Goal: Task Accomplishment & Management: Manage account settings

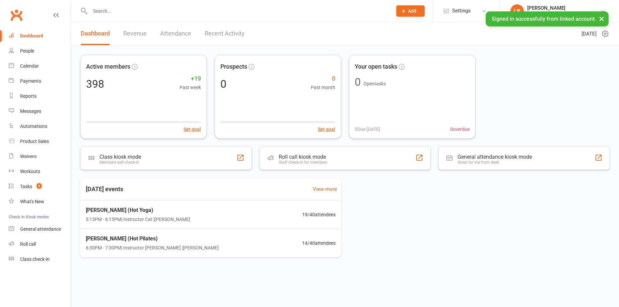
click at [140, 37] on link "Revenue" at bounding box center [134, 33] width 23 height 23
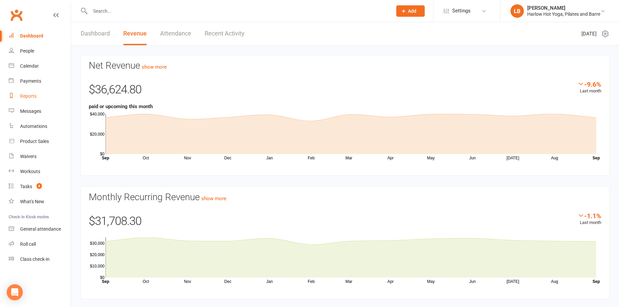
click at [32, 95] on div "Reports" at bounding box center [28, 95] width 16 height 5
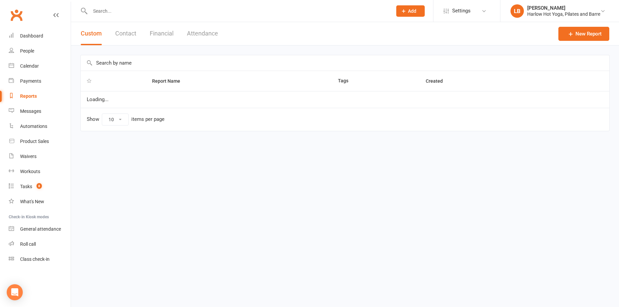
select select "100"
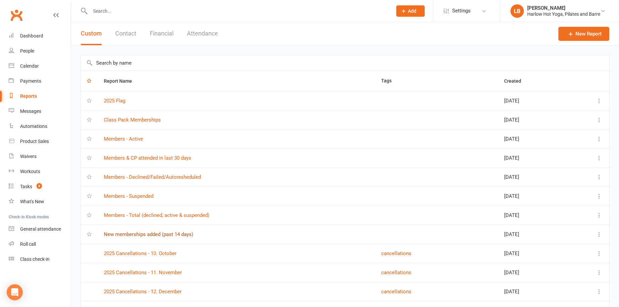
click at [173, 234] on link "New memberships added (past 14 days)" at bounding box center [148, 234] width 89 height 6
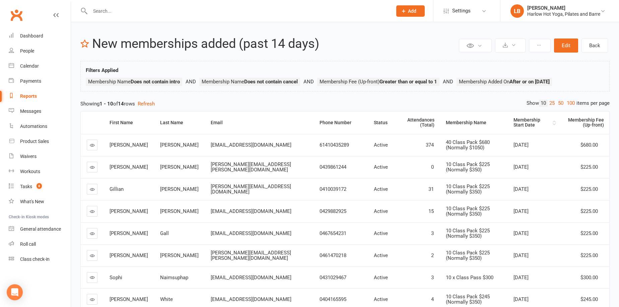
click at [513, 122] on div "Membership Start Date" at bounding box center [531, 123] width 37 height 10
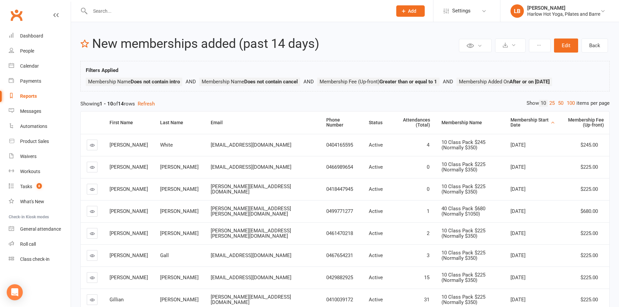
click at [510, 121] on div "Membership Start Date" at bounding box center [529, 123] width 39 height 10
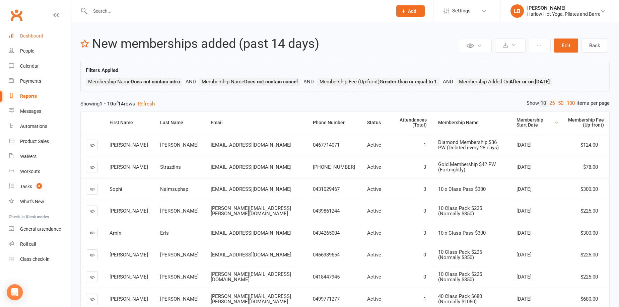
click at [49, 41] on link "Dashboard" at bounding box center [40, 35] width 62 height 15
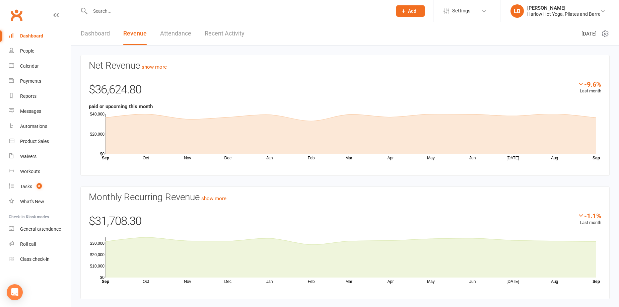
click at [92, 38] on link "Dashboard" at bounding box center [95, 33] width 29 height 23
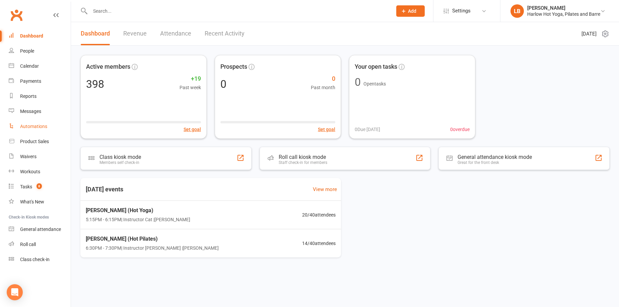
click at [46, 125] on div "Automations" at bounding box center [33, 126] width 27 height 5
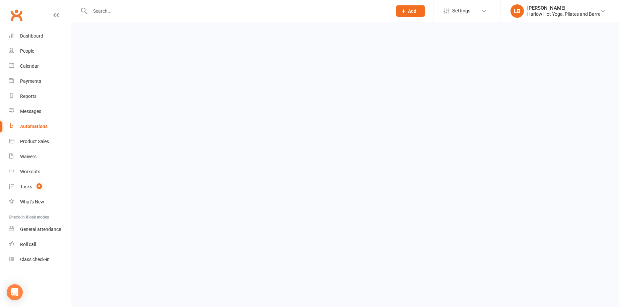
select select "50"
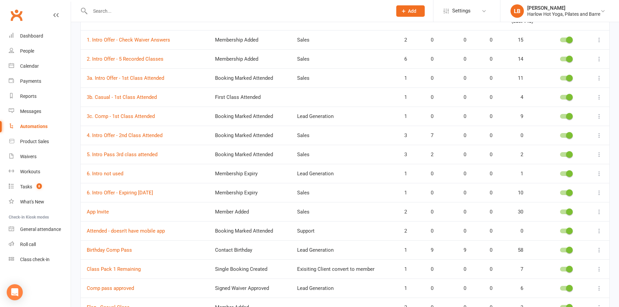
scroll to position [49, 0]
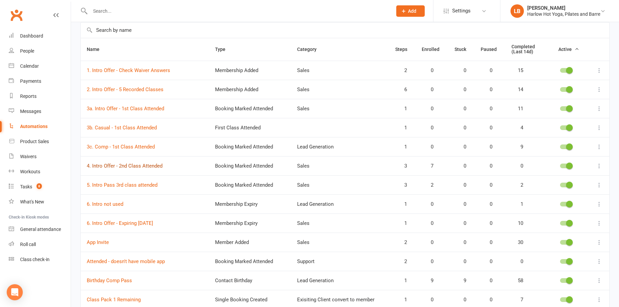
click at [137, 167] on link "4. Intro Offer - 2nd Class Attended" at bounding box center [125, 166] width 76 height 6
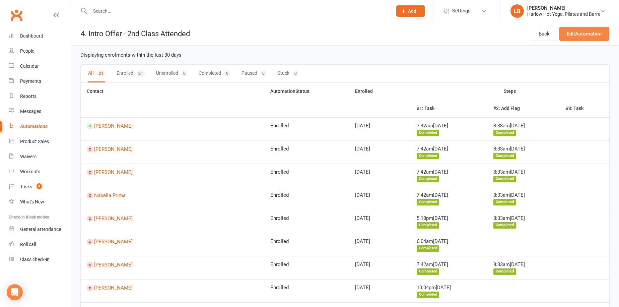
click at [582, 38] on link "Edit Automation" at bounding box center [584, 34] width 50 height 14
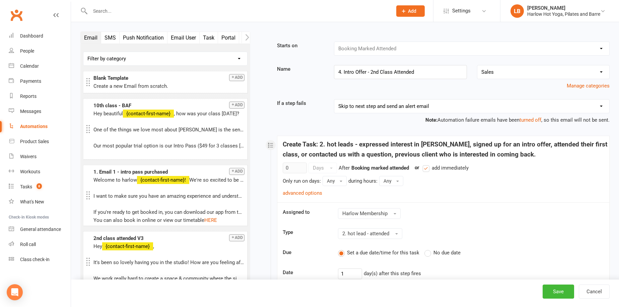
click at [46, 126] on div "Automations" at bounding box center [33, 126] width 27 height 5
select select "50"
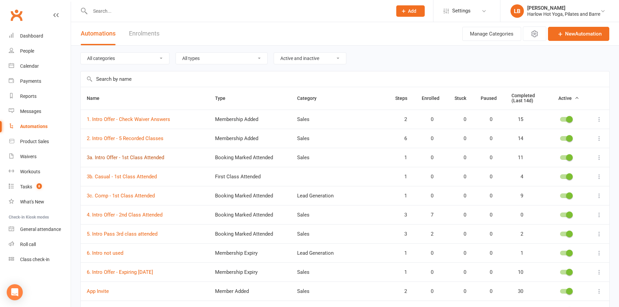
click at [157, 154] on link "3a. Intro Offer - 1st Class Attended" at bounding box center [125, 157] width 77 height 6
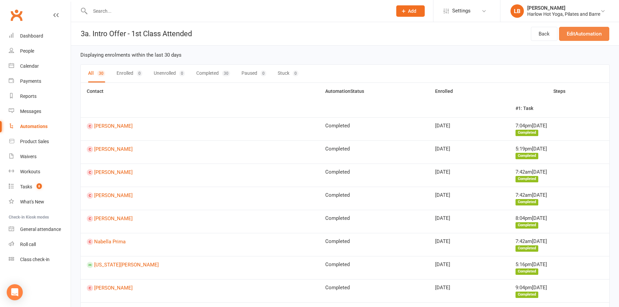
click at [584, 36] on link "Edit Automation" at bounding box center [584, 34] width 50 height 14
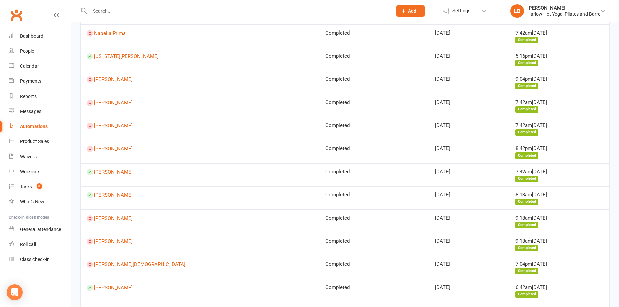
click at [47, 127] on div "Automations" at bounding box center [33, 126] width 27 height 5
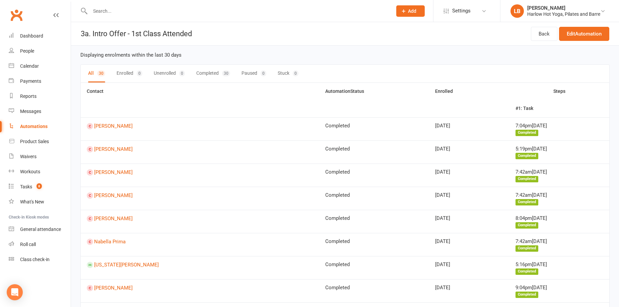
select select "50"
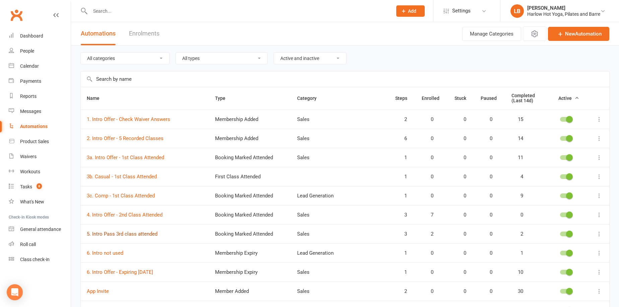
click at [149, 231] on link "5. Intro Pass 3rd class attended" at bounding box center [122, 234] width 71 height 6
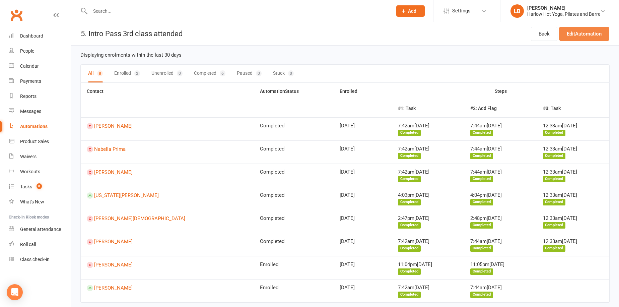
click at [576, 31] on link "Edit Automation" at bounding box center [584, 34] width 50 height 14
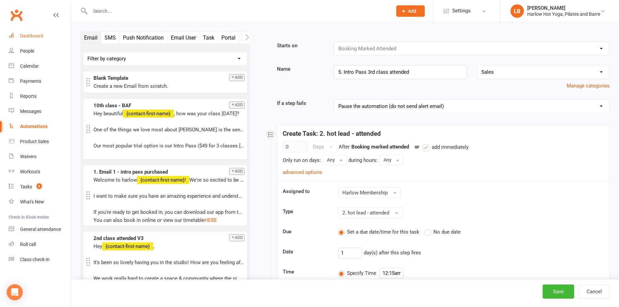
click at [33, 32] on link "Dashboard" at bounding box center [40, 35] width 62 height 15
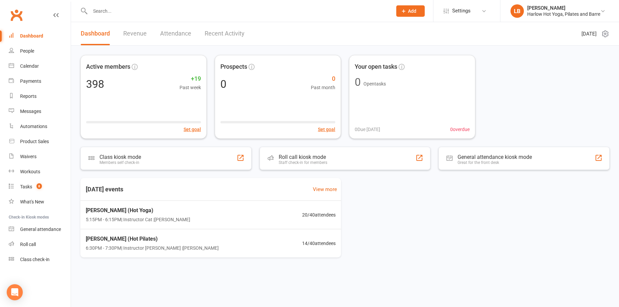
click at [142, 41] on link "Revenue" at bounding box center [134, 33] width 23 height 23
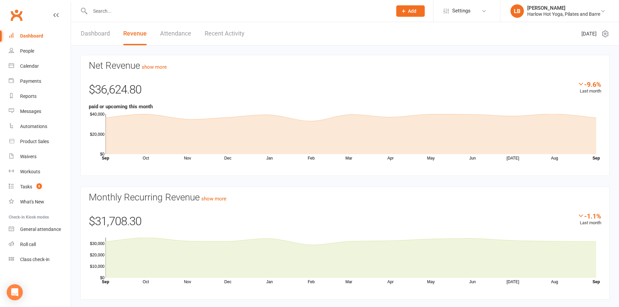
click at [97, 37] on link "Dashboard" at bounding box center [95, 33] width 29 height 23
